Goal: Check status: Check status

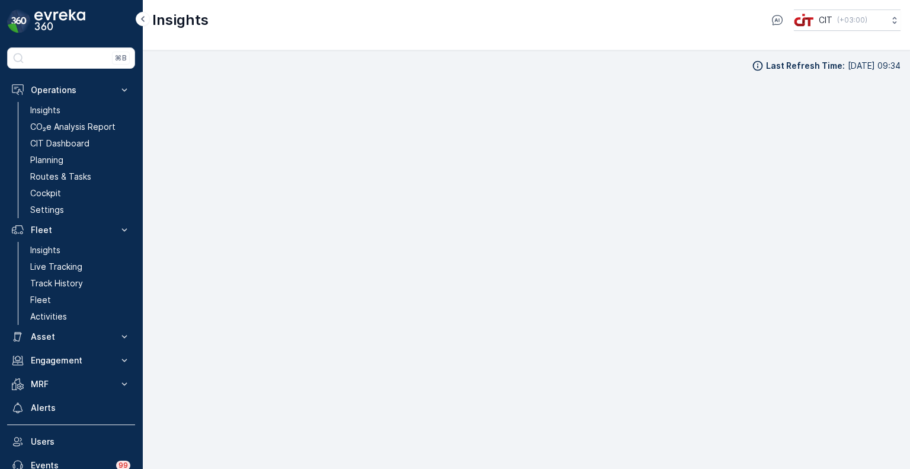
scroll to position [9, 0]
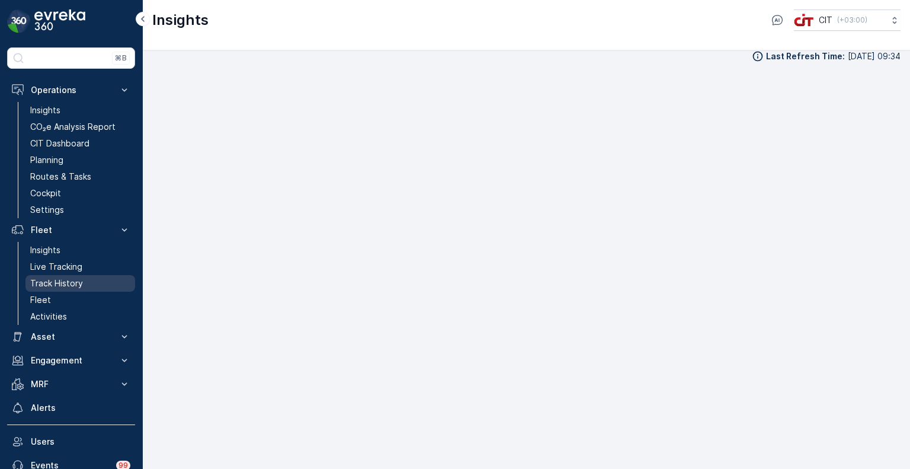
drag, startPoint x: 54, startPoint y: 266, endPoint x: 88, endPoint y: 278, distance: 36.3
click at [85, 273] on link "Live Tracking" at bounding box center [80, 266] width 110 height 17
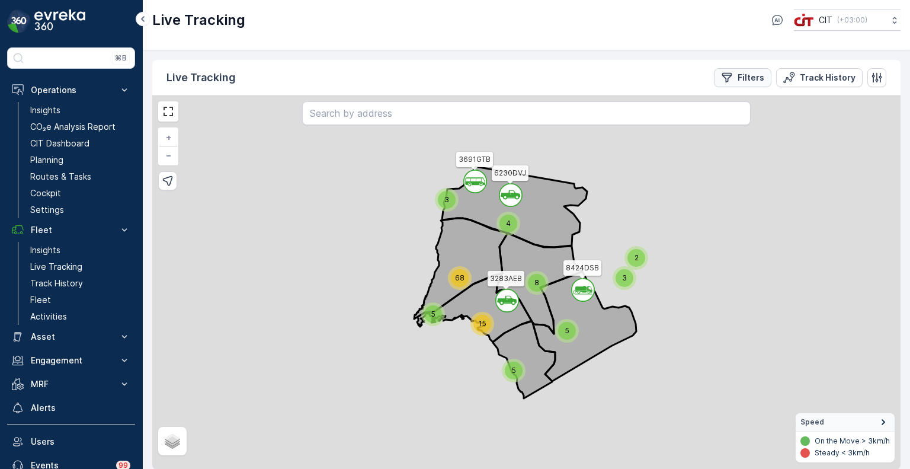
click at [747, 81] on p "Filters" at bounding box center [751, 78] width 27 height 12
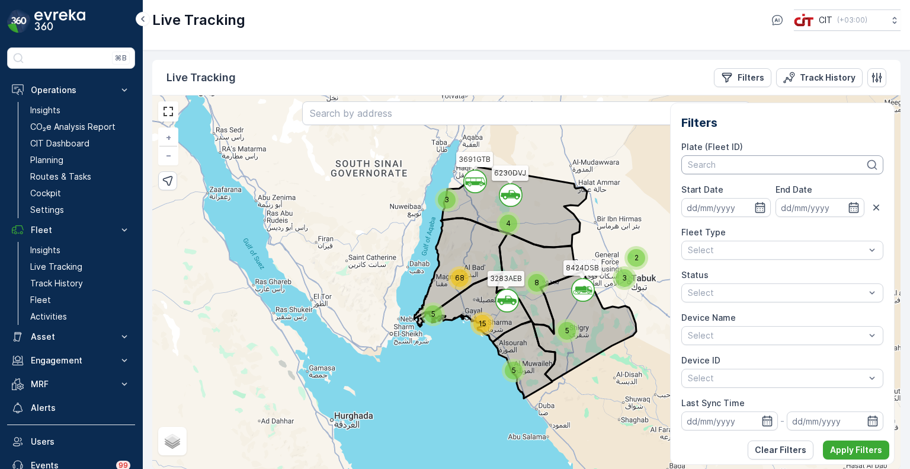
click at [770, 160] on div at bounding box center [777, 164] width 180 height 9
type input "5919"
click at [731, 193] on span "5919TSB (REL 9 (Roje / Tahir))" at bounding box center [748, 190] width 121 height 9
click at [861, 450] on p "Apply Filters" at bounding box center [856, 450] width 52 height 12
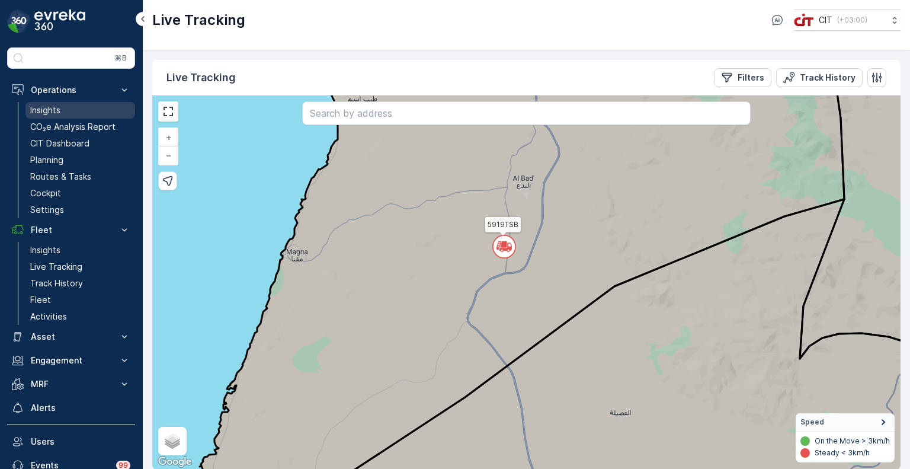
click at [49, 108] on p "Insights" at bounding box center [45, 110] width 30 height 12
